Goal: Contribute content

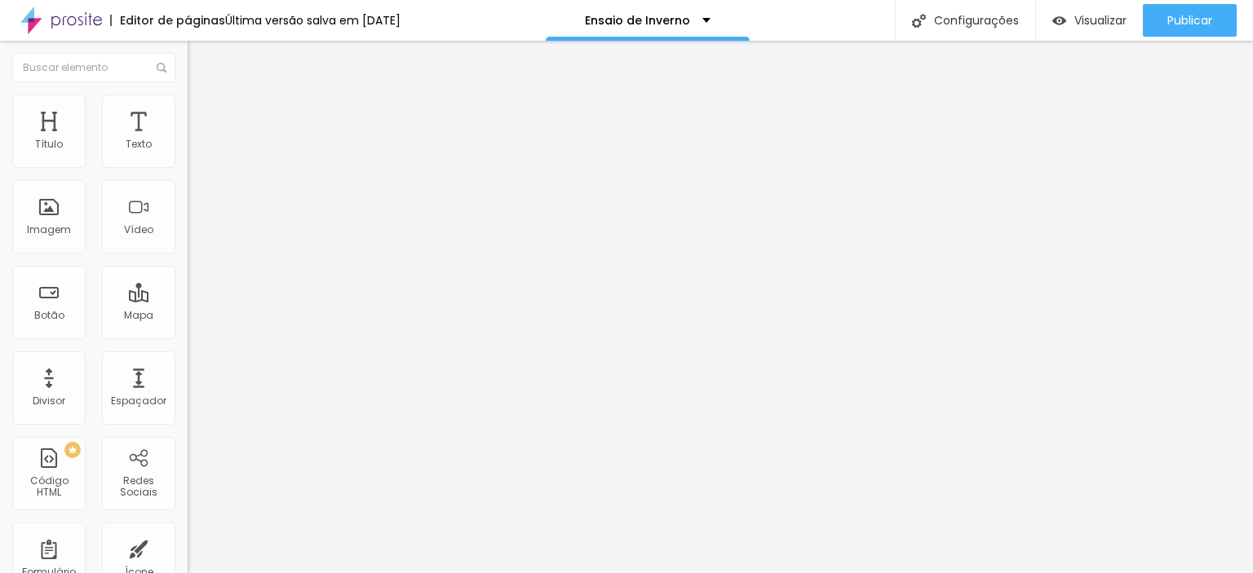
click at [188, 102] on img at bounding box center [195, 102] width 15 height 15
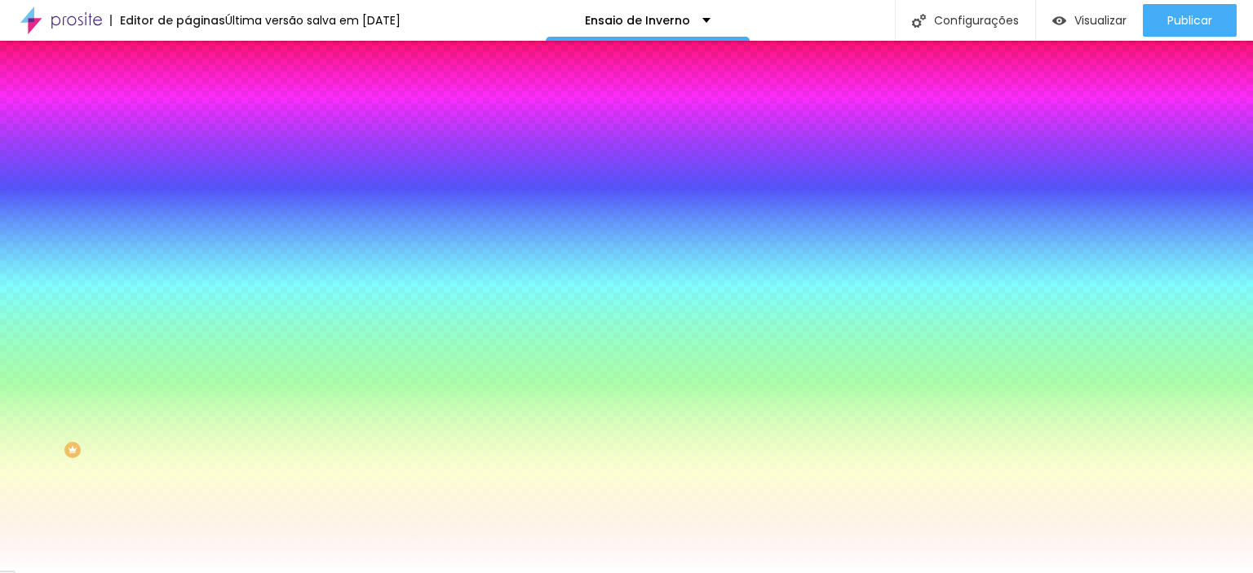
click at [188, 111] on img at bounding box center [195, 118] width 15 height 15
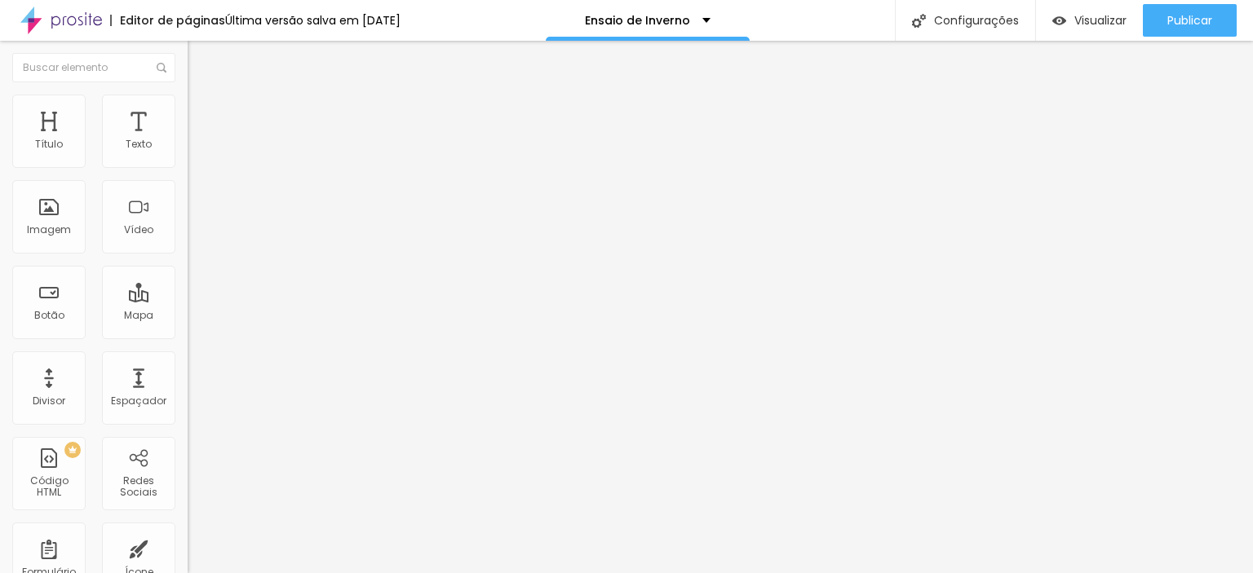
click at [188, 111] on li "Avançado" at bounding box center [282, 119] width 188 height 16
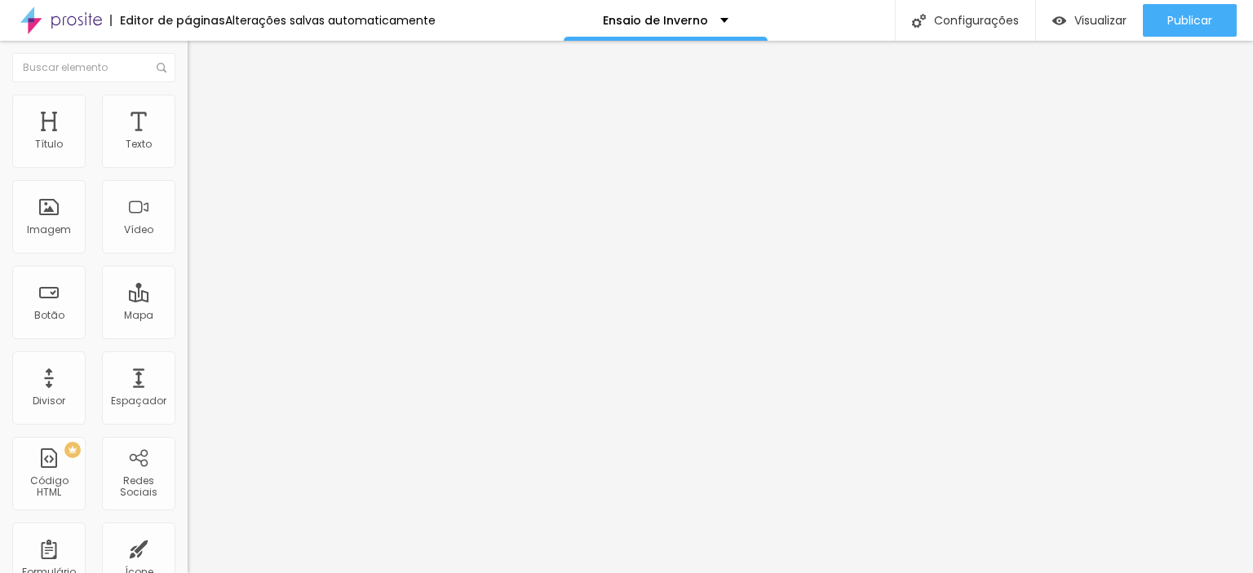
drag, startPoint x: 144, startPoint y: 386, endPoint x: 144, endPoint y: 397, distance: 11.4
drag, startPoint x: 150, startPoint y: 347, endPoint x: 148, endPoint y: 363, distance: 16.4
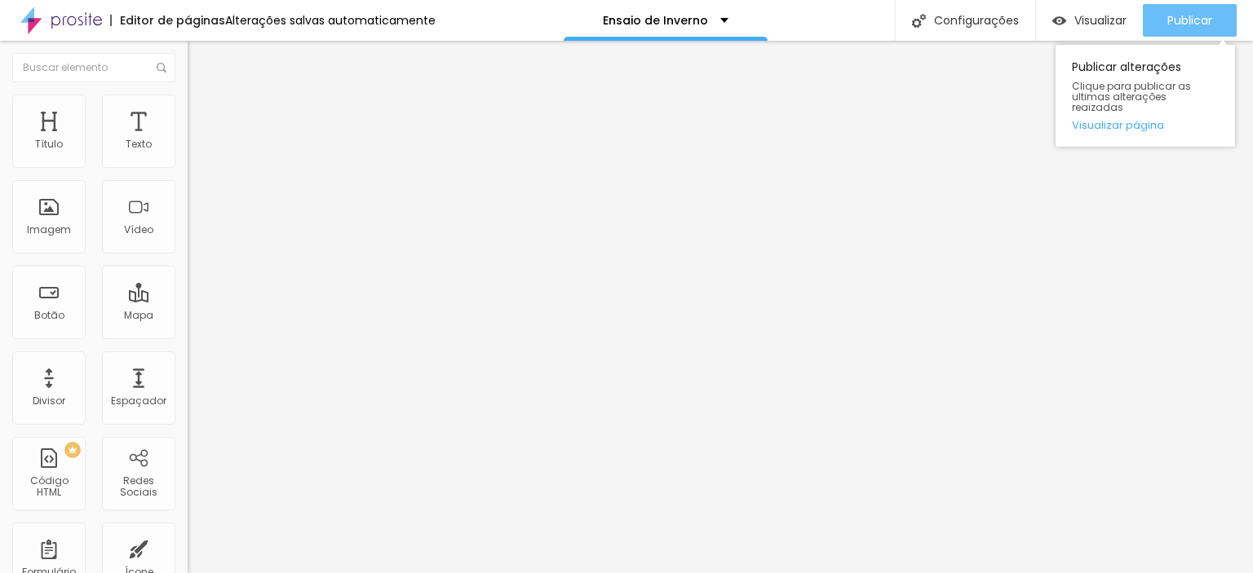
click at [1149, 13] on button "Publicar" at bounding box center [1190, 20] width 94 height 33
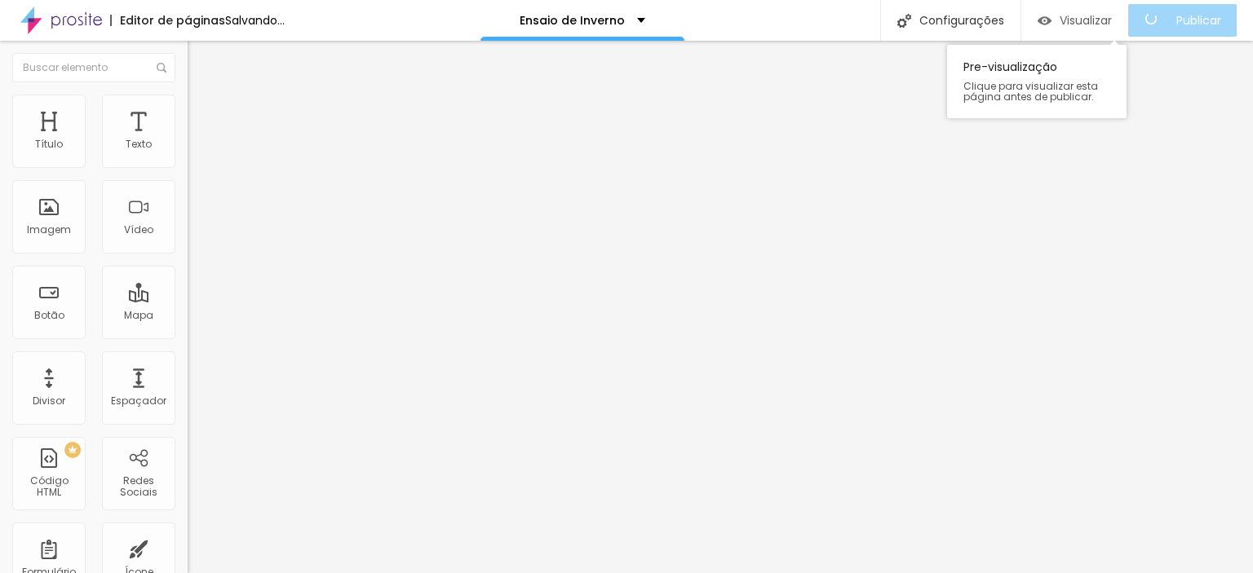
click at [1106, 22] on span "Visualizar" at bounding box center [1086, 20] width 52 height 13
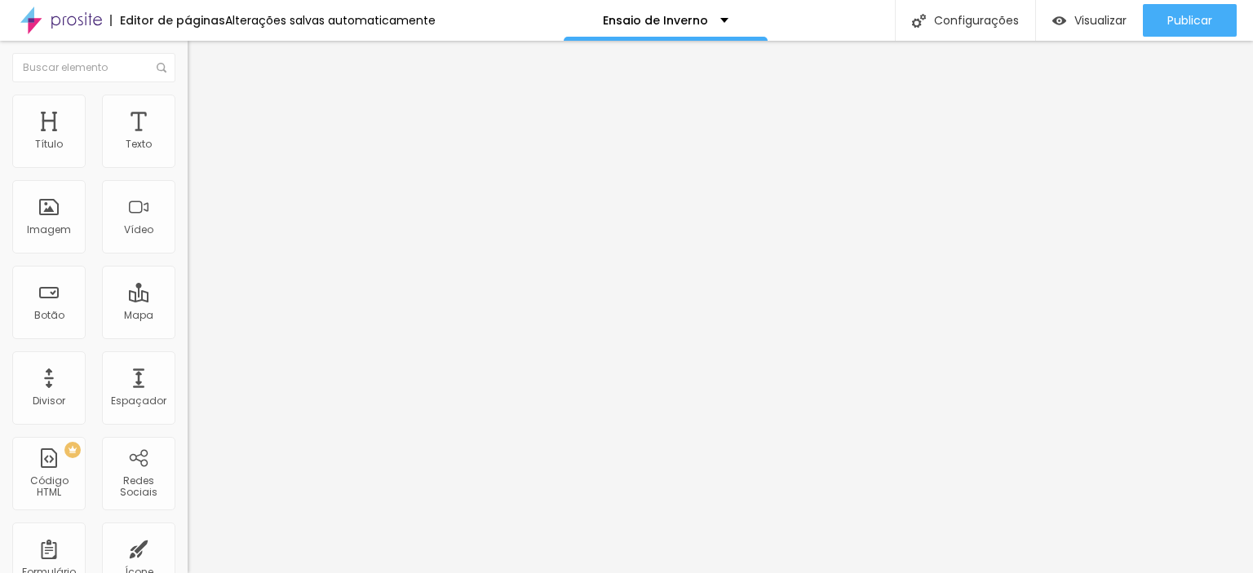
click at [51, 22] on img at bounding box center [61, 20] width 82 height 41
